Goal: Transaction & Acquisition: Download file/media

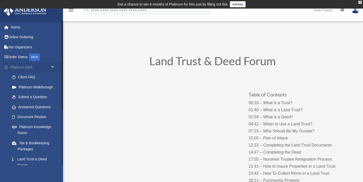
click at [54, 68] on span "arrow_drop_down" at bounding box center [55, 67] width 10 height 10
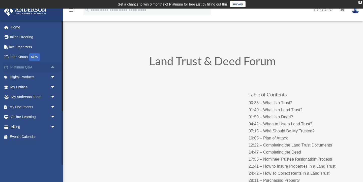
click at [54, 68] on span "arrow_drop_up" at bounding box center [55, 67] width 10 height 10
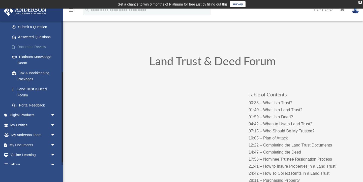
scroll to position [86, 0]
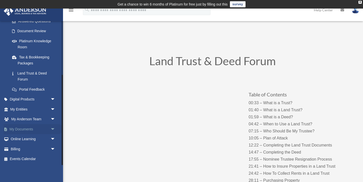
click at [35, 128] on link "My Documents arrow_drop_down" at bounding box center [34, 129] width 60 height 10
click at [48, 129] on link "My Documents arrow_drop_down" at bounding box center [34, 129] width 60 height 10
click at [54, 130] on span "arrow_drop_down" at bounding box center [55, 129] width 10 height 10
click at [38, 140] on link "Box" at bounding box center [35, 139] width 56 height 10
click at [18, 138] on link "Box" at bounding box center [35, 139] width 56 height 10
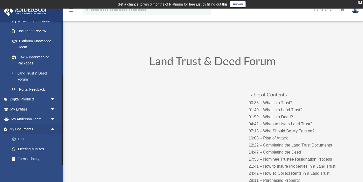
click at [22, 140] on link "Box" at bounding box center [35, 139] width 56 height 10
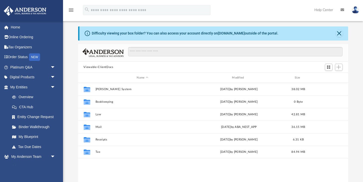
scroll to position [17, 0]
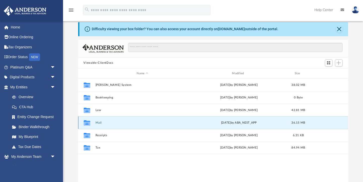
click at [99, 123] on button "Mail" at bounding box center [142, 122] width 94 height 3
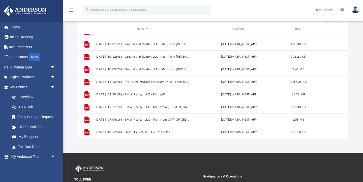
scroll to position [76, 0]
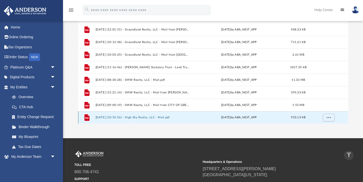
click at [135, 119] on button "2025.08.26 (10:52:56) - High Sky Realty, LLC - Mail.pdf" at bounding box center [142, 117] width 94 height 3
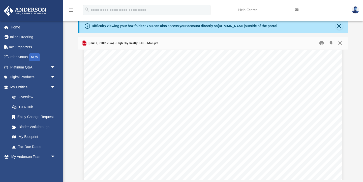
scroll to position [0, 0]
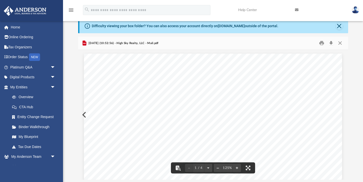
drag, startPoint x: 250, startPoint y: 117, endPoint x: 284, endPoint y: 115, distance: 34.3
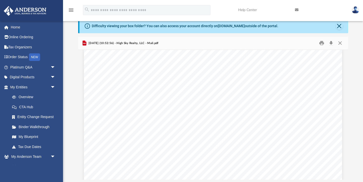
scroll to position [6, 0]
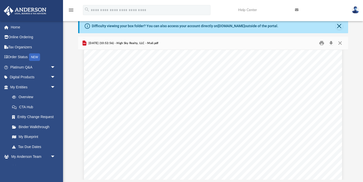
scroll to position [0, 0]
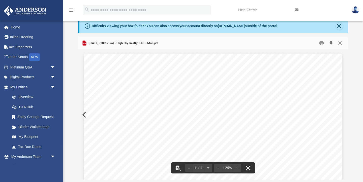
click at [332, 44] on button "Download" at bounding box center [331, 43] width 9 height 8
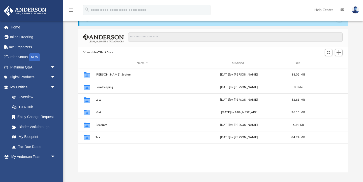
scroll to position [29, 0]
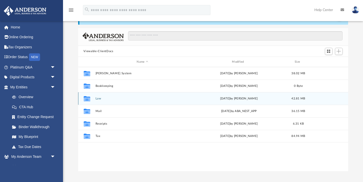
click at [99, 99] on button "Law" at bounding box center [142, 98] width 94 height 3
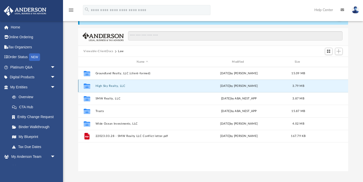
click at [108, 85] on button "High Sky Realty, LLC" at bounding box center [142, 86] width 94 height 3
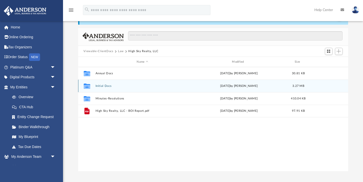
click at [107, 88] on div "Collaborated Folder Initial Docs Mon Feb 3 2025 by munish bharagav 3.27 MB" at bounding box center [213, 86] width 270 height 13
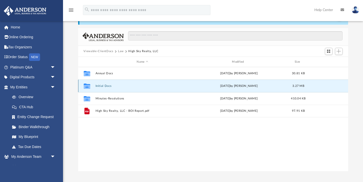
click at [107, 86] on button "Initial Docs" at bounding box center [142, 86] width 94 height 3
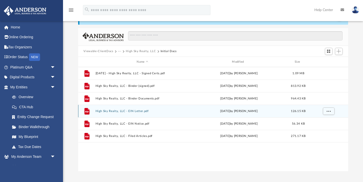
click at [120, 112] on button "High Sky Realty, LLC - EIN Letter.pdf" at bounding box center [142, 111] width 94 height 3
